Goal: Information Seeking & Learning: Learn about a topic

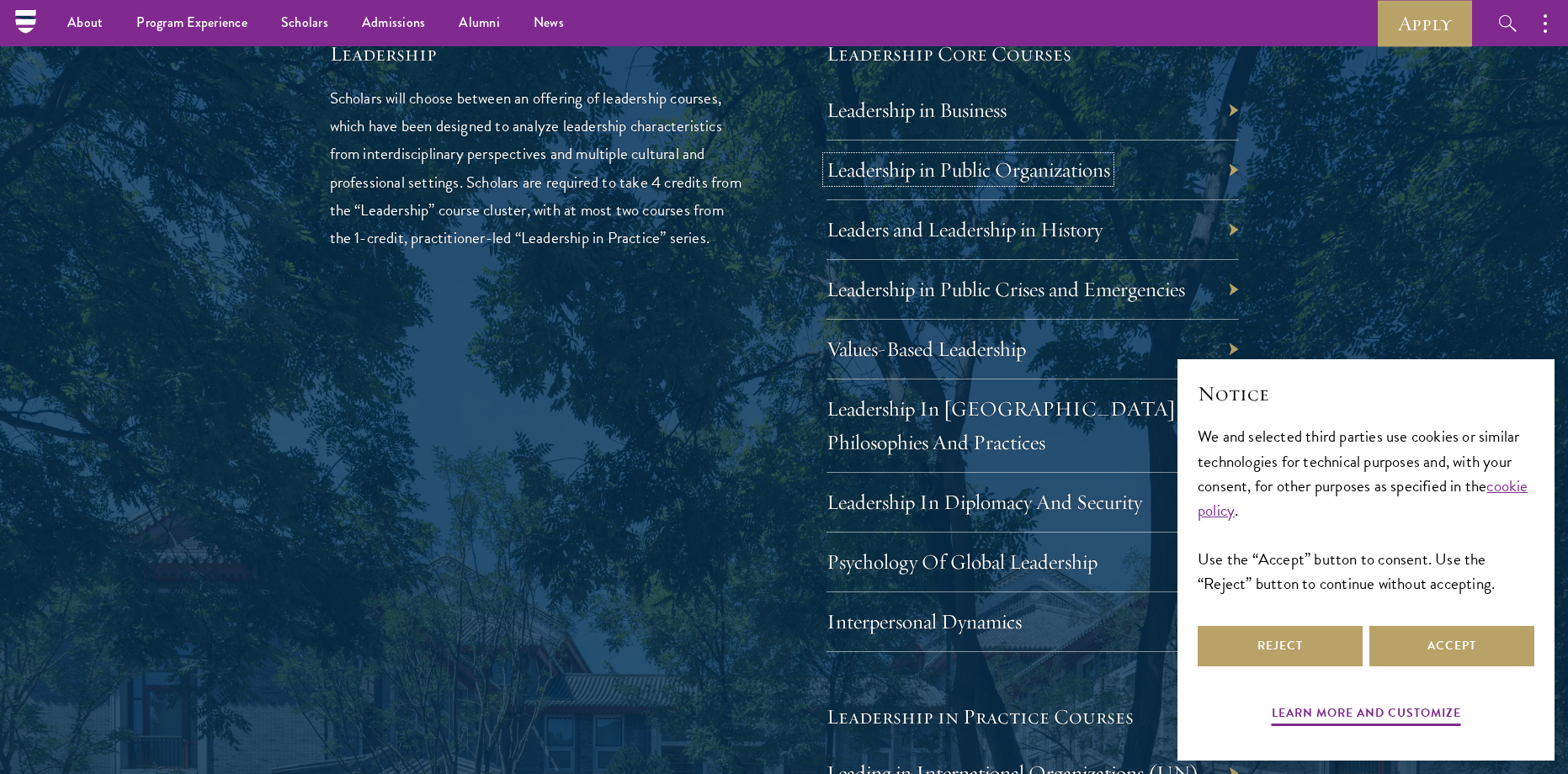
click at [1006, 170] on link "Leadership in Public Organizations" at bounding box center [968, 169] width 284 height 26
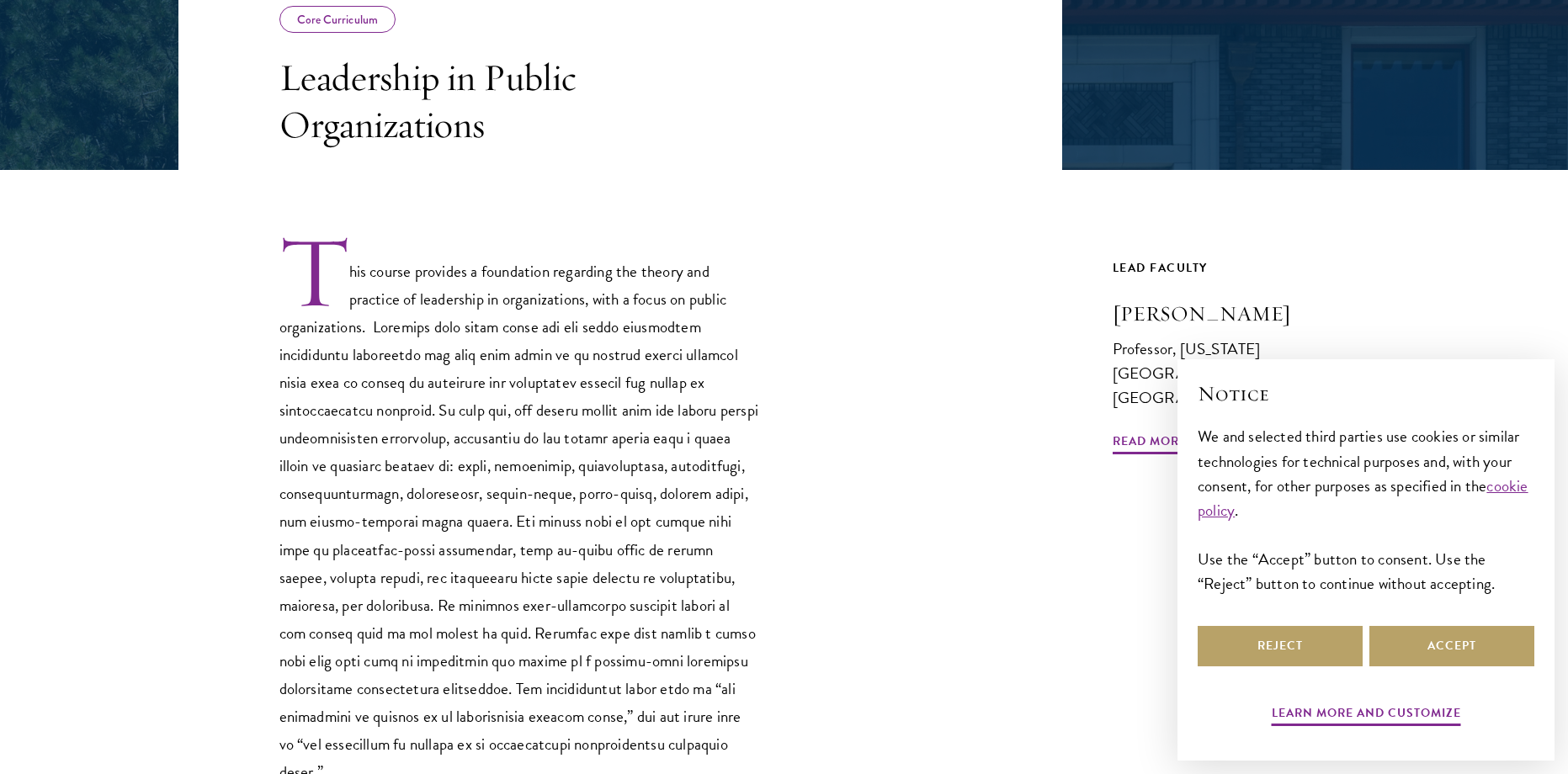
scroll to position [359, 0]
